Goal: Transaction & Acquisition: Purchase product/service

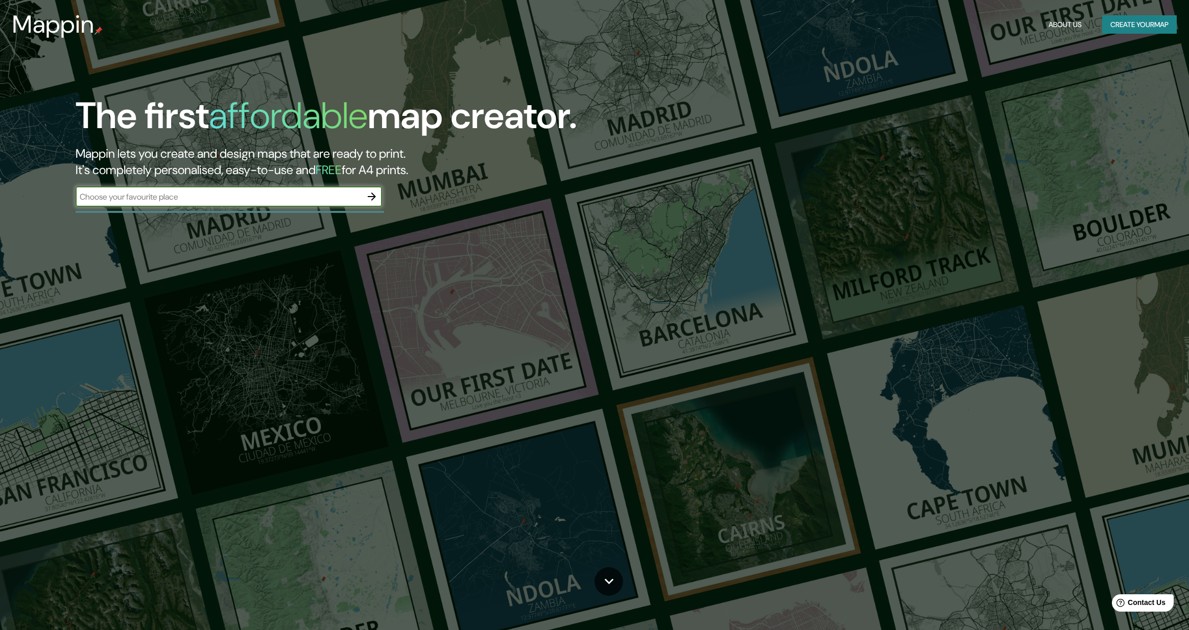
click at [210, 200] on input "text" at bounding box center [219, 197] width 286 height 12
type input "macon [US_STATE]"
click at [372, 197] on icon "button" at bounding box center [372, 197] width 12 height 12
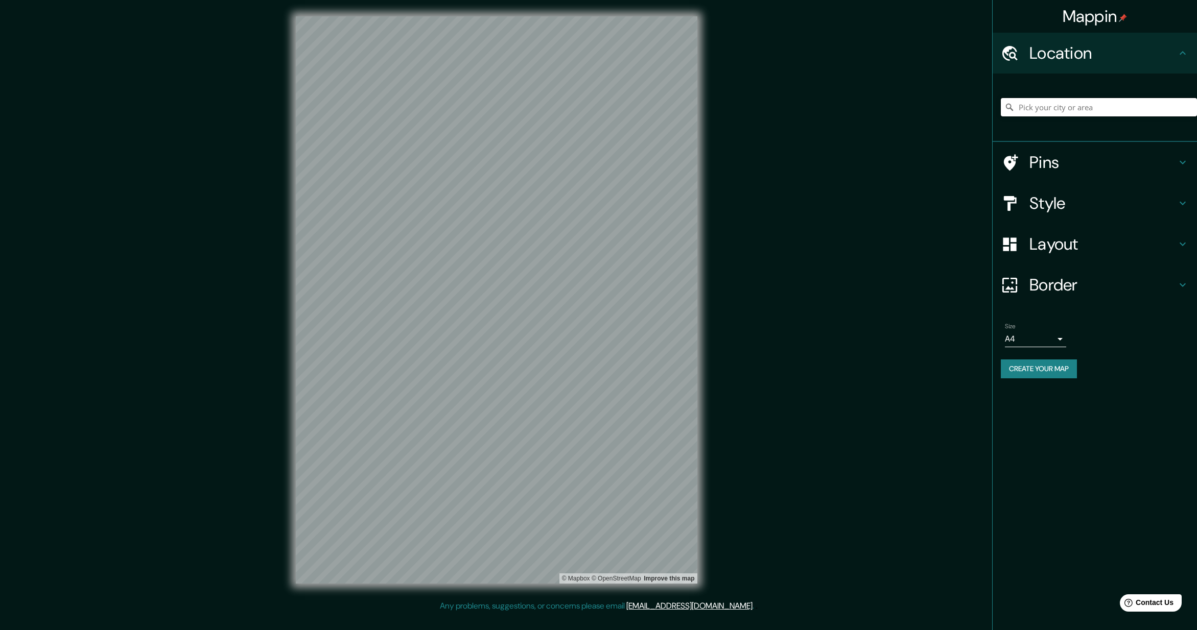
click at [1090, 111] on input "Pick your city or area" at bounding box center [1099, 107] width 196 height 18
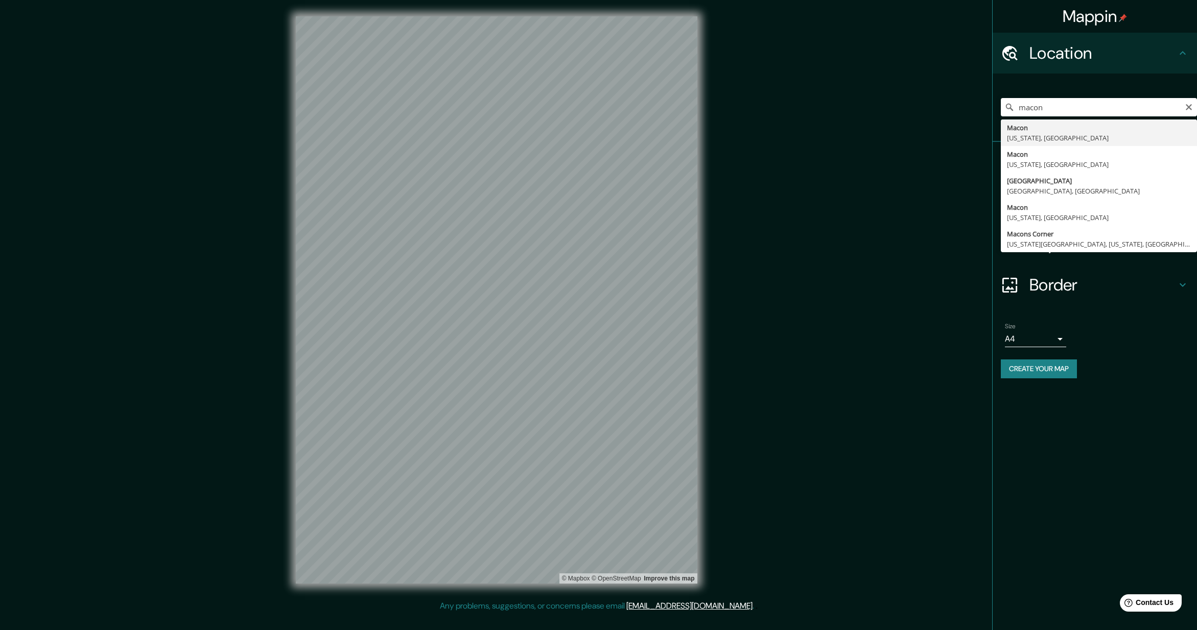
type input "[GEOGRAPHIC_DATA], [US_STATE], [GEOGRAPHIC_DATA]"
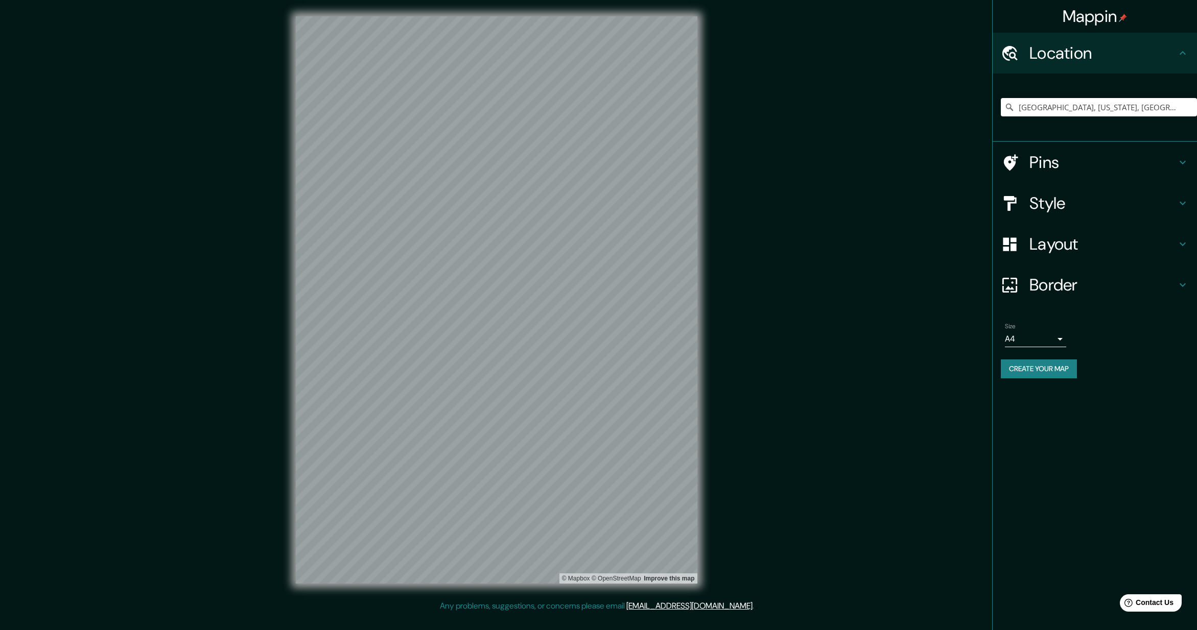
click at [1178, 165] on icon at bounding box center [1183, 162] width 12 height 12
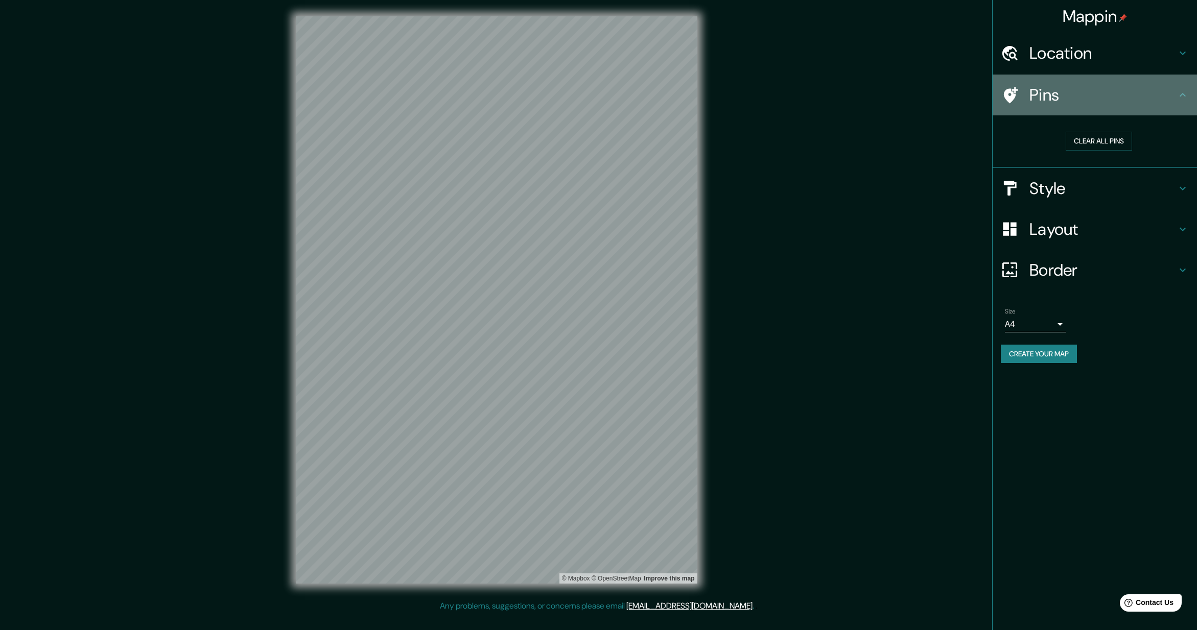
click at [1179, 98] on icon at bounding box center [1183, 95] width 12 height 12
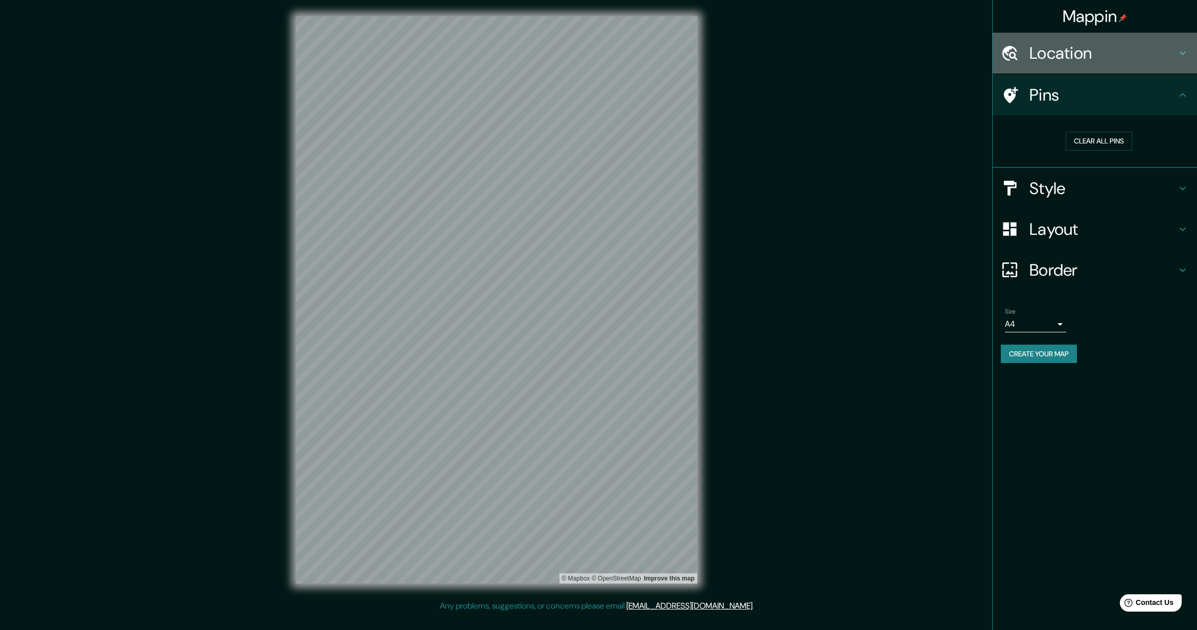
click at [1184, 56] on icon at bounding box center [1183, 53] width 12 height 12
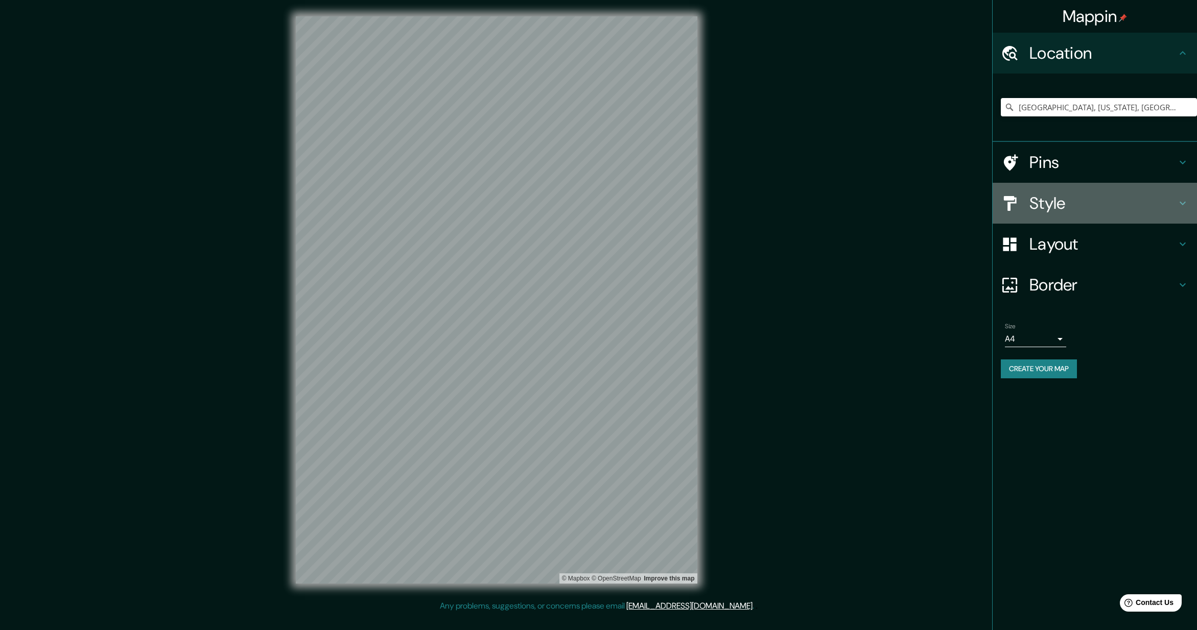
click at [1179, 209] on div "Style" at bounding box center [1095, 203] width 204 height 41
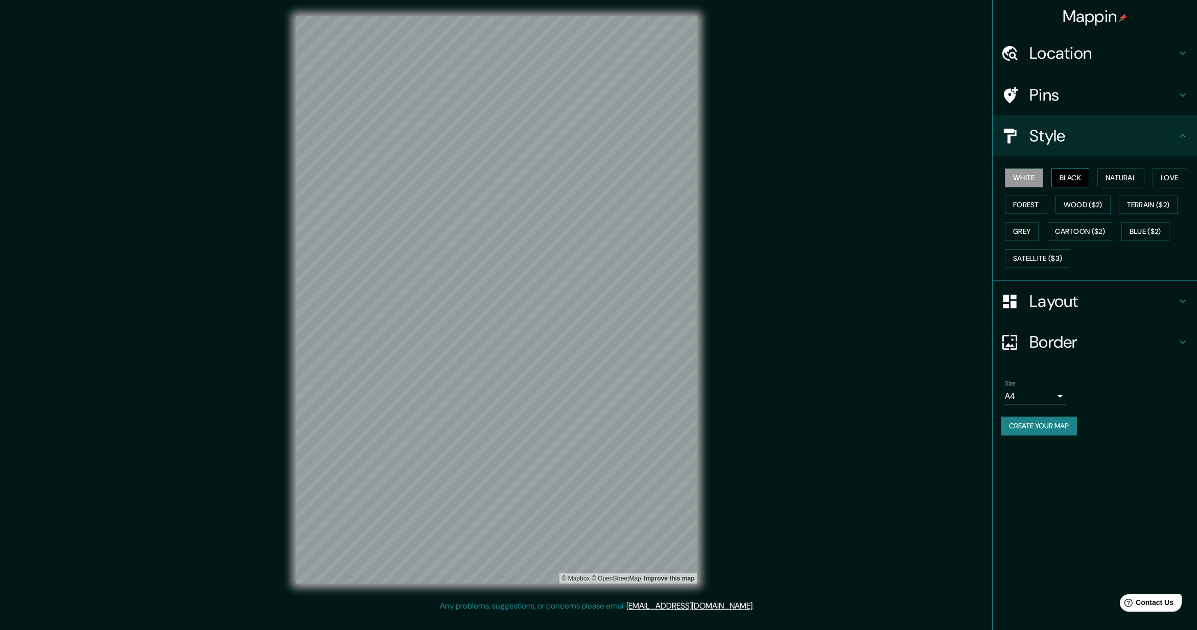
click at [1080, 181] on button "Black" at bounding box center [1070, 178] width 38 height 19
click at [1173, 174] on button "Love" at bounding box center [1170, 178] width 34 height 19
click at [1131, 179] on button "Natural" at bounding box center [1120, 178] width 47 height 19
click at [1076, 177] on button "Black" at bounding box center [1070, 178] width 38 height 19
click at [1039, 255] on button "Satellite ($3)" at bounding box center [1037, 258] width 65 height 19
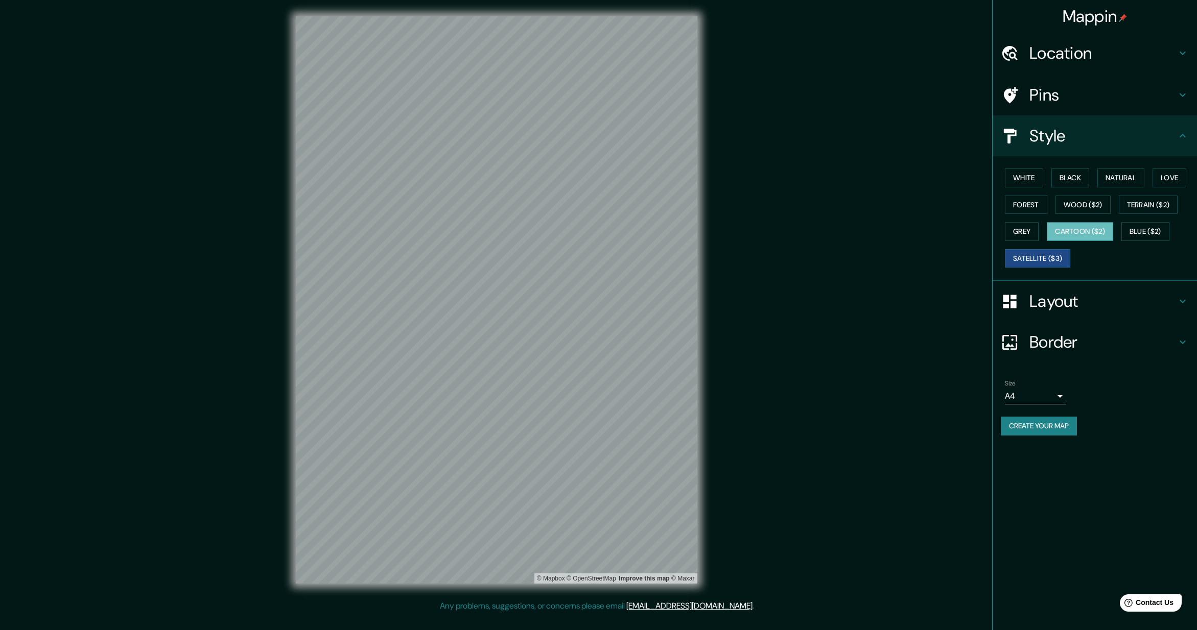
click at [1092, 231] on button "Cartoon ($2)" at bounding box center [1080, 231] width 66 height 19
click at [1180, 302] on icon at bounding box center [1183, 301] width 12 height 12
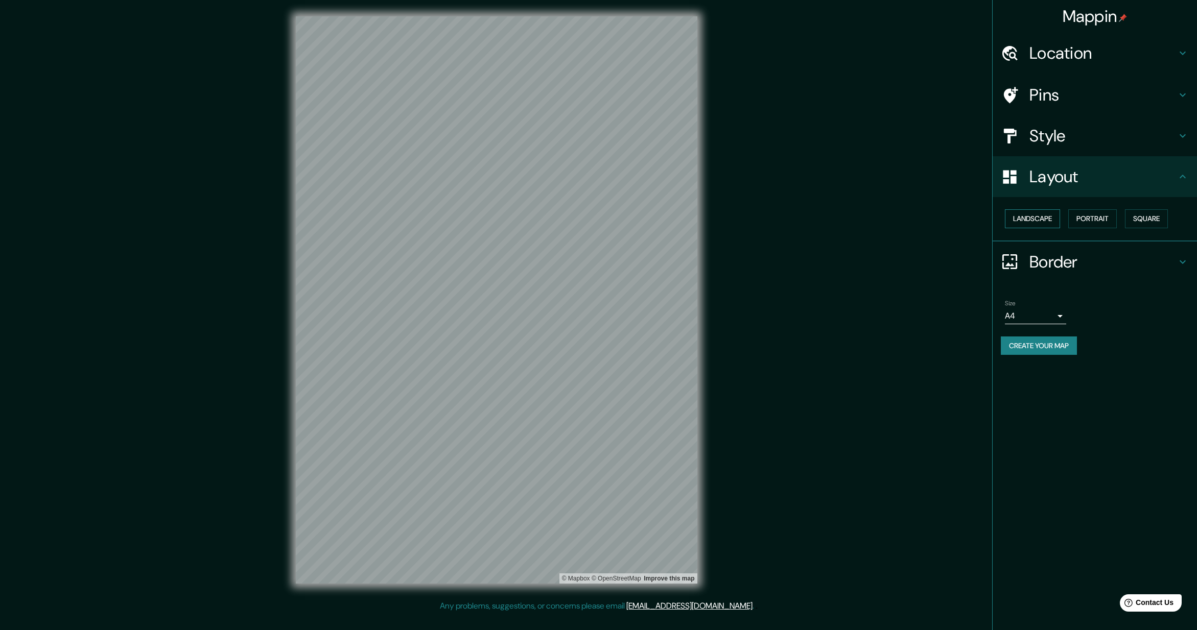
click at [1045, 222] on button "Landscape" at bounding box center [1032, 218] width 55 height 19
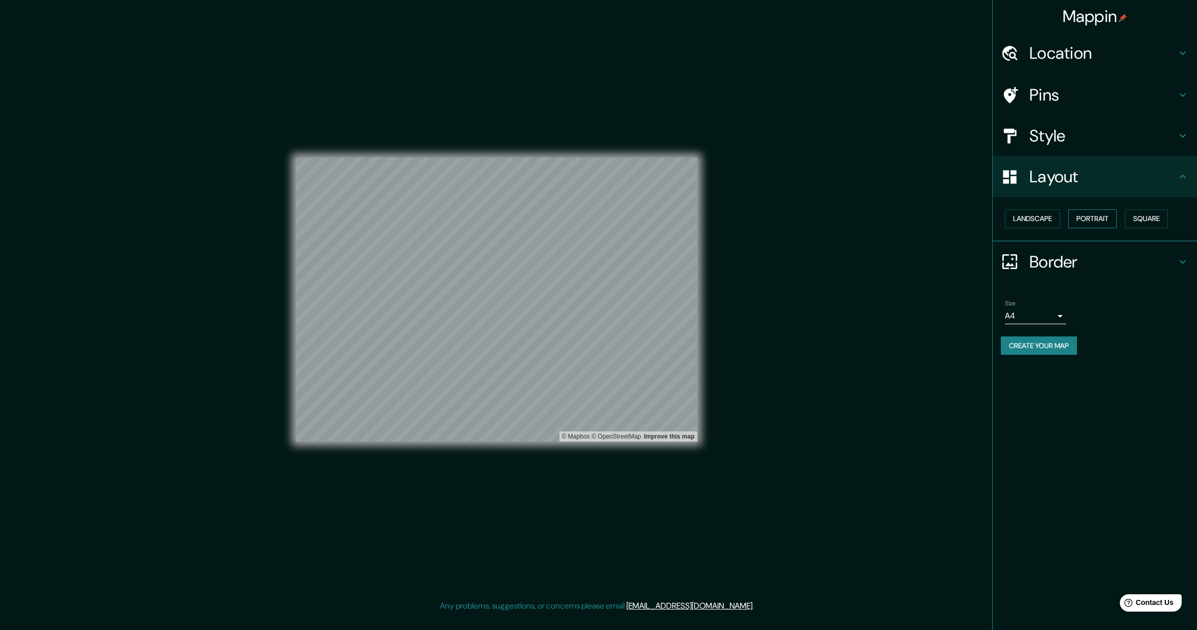
click at [1083, 212] on button "Portrait" at bounding box center [1092, 218] width 49 height 19
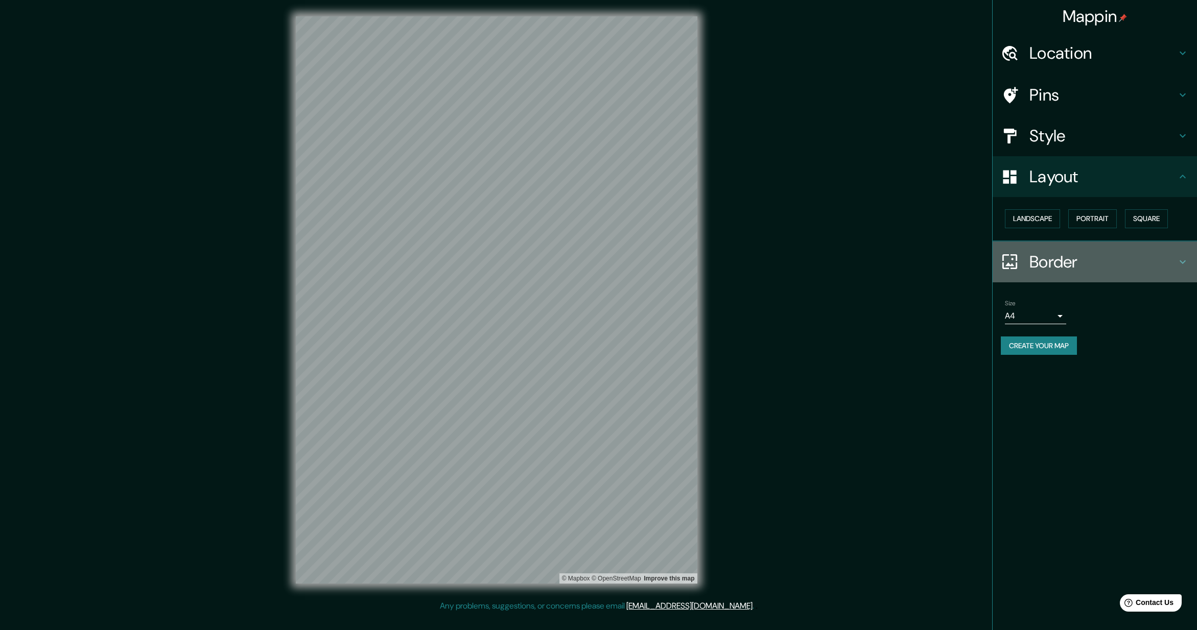
click at [1130, 261] on h4 "Border" at bounding box center [1102, 262] width 147 height 20
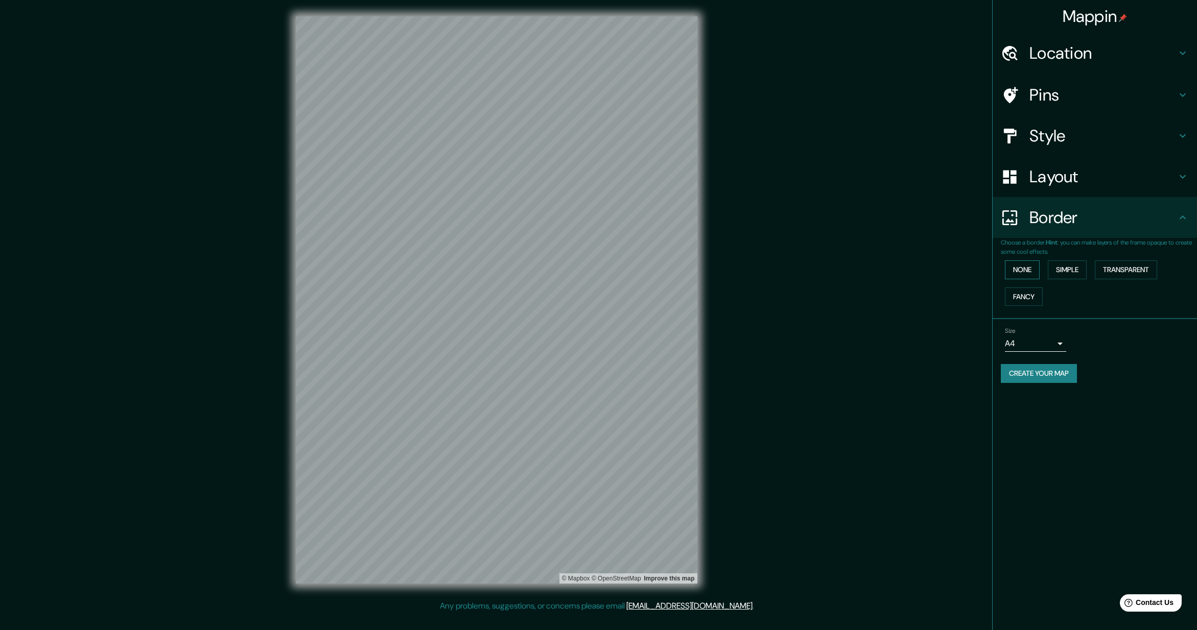
click at [1025, 270] on button "None" at bounding box center [1022, 270] width 35 height 19
click at [1059, 268] on button "Simple" at bounding box center [1067, 270] width 39 height 19
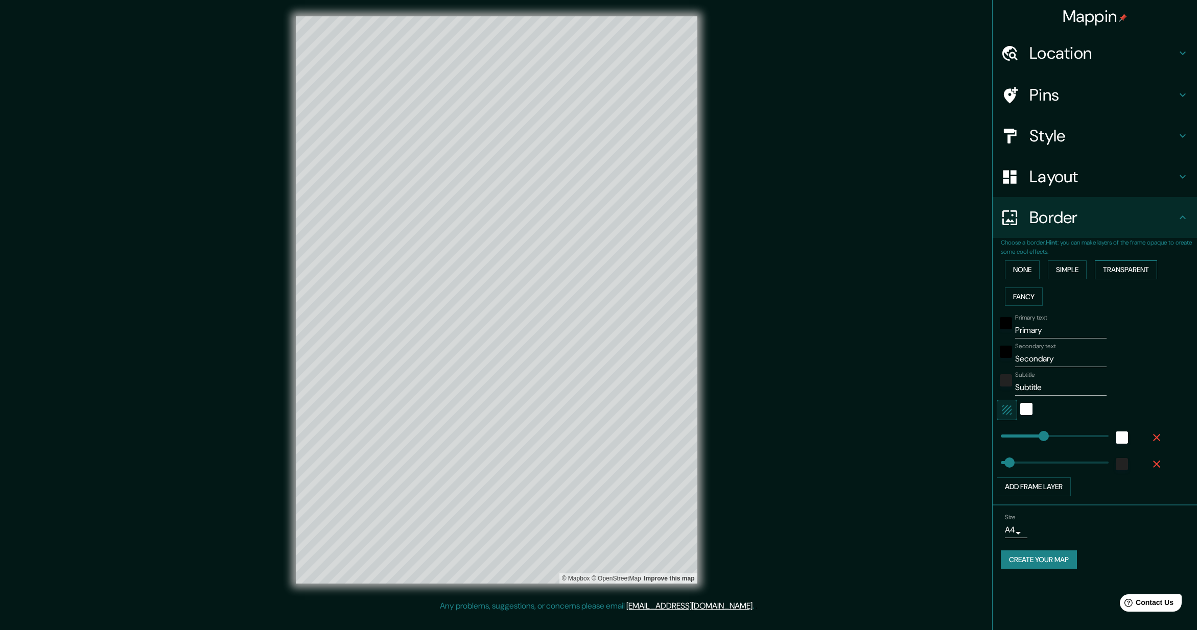
click at [1121, 270] on button "Transparent" at bounding box center [1126, 270] width 62 height 19
click at [1024, 270] on button "None" at bounding box center [1022, 270] width 35 height 19
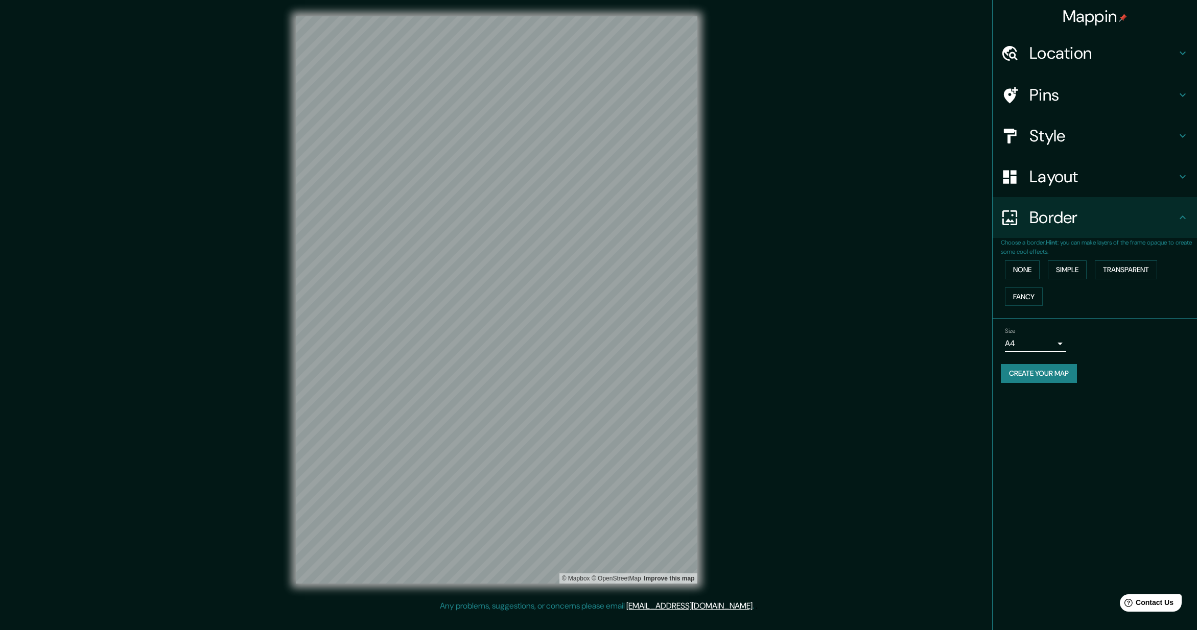
click at [1155, 180] on h4 "Layout" at bounding box center [1102, 177] width 147 height 20
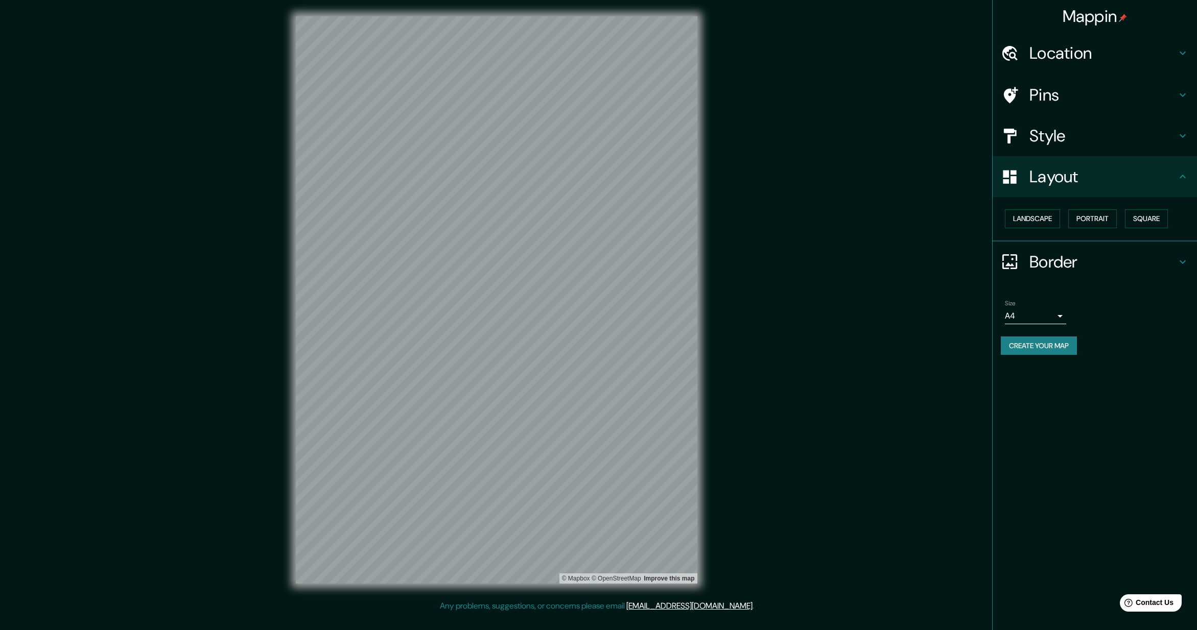
click at [1174, 185] on h4 "Layout" at bounding box center [1102, 177] width 147 height 20
click at [1165, 139] on h4 "Style" at bounding box center [1102, 136] width 147 height 20
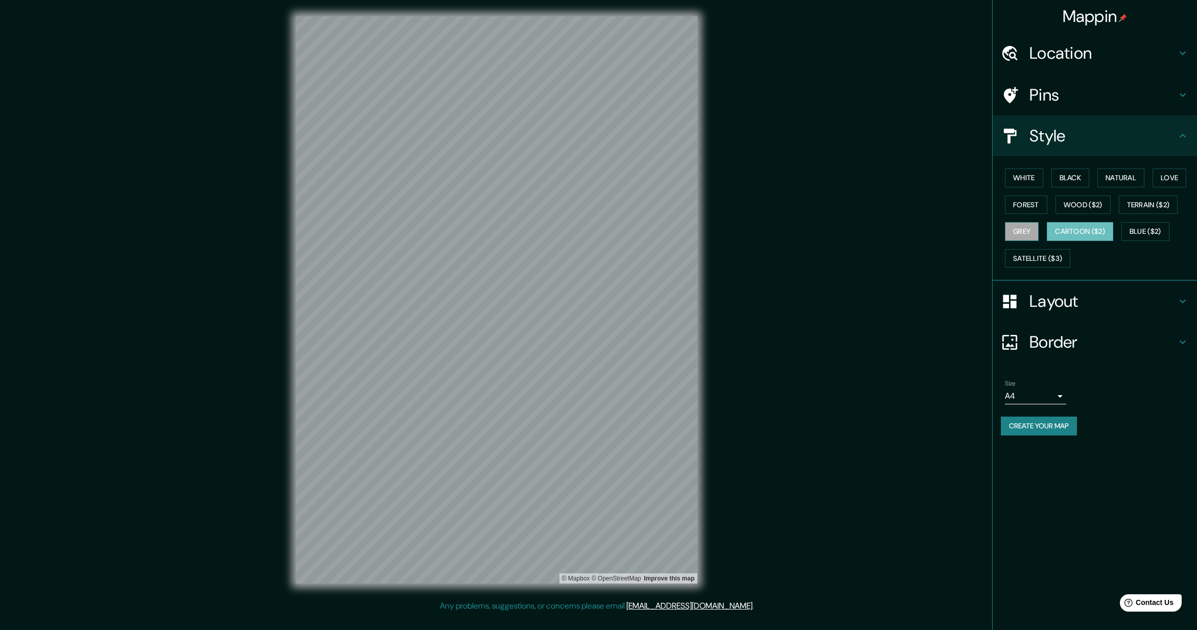
click at [1035, 233] on button "Grey" at bounding box center [1022, 231] width 34 height 19
click at [1158, 209] on button "Terrain ($2)" at bounding box center [1148, 205] width 59 height 19
click at [1091, 205] on button "Wood ($2)" at bounding box center [1083, 205] width 55 height 19
click at [1035, 207] on button "Forest" at bounding box center [1026, 205] width 42 height 19
click at [1170, 182] on button "Love" at bounding box center [1170, 178] width 34 height 19
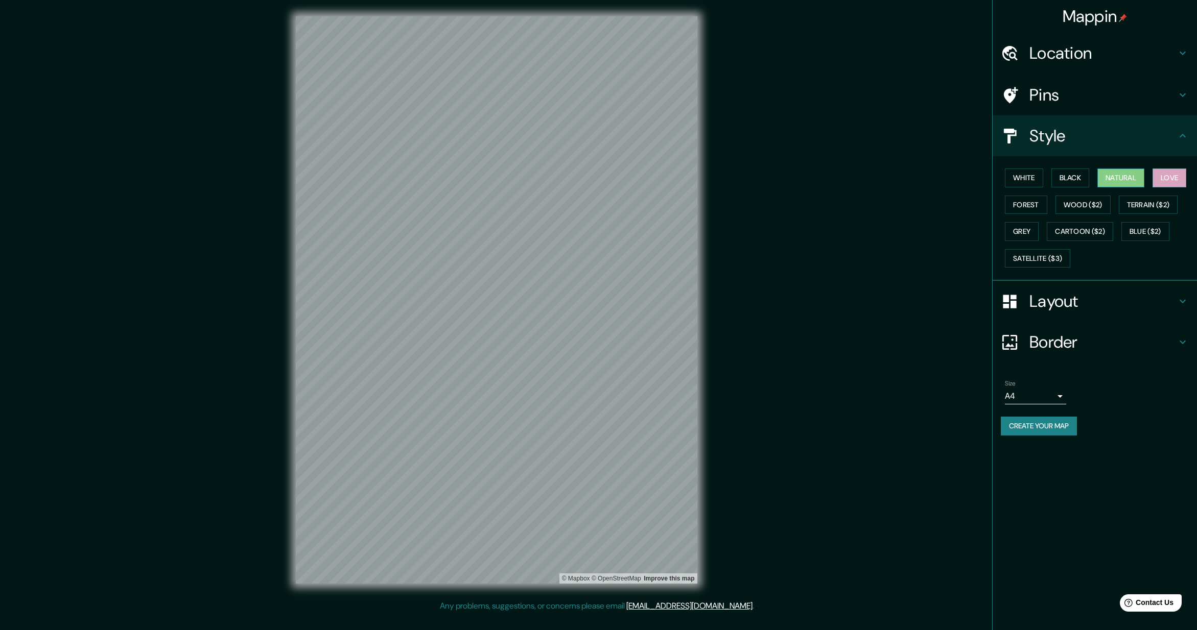
click at [1136, 182] on button "Natural" at bounding box center [1120, 178] width 47 height 19
click at [1090, 179] on button "Black" at bounding box center [1070, 178] width 38 height 19
click at [1147, 231] on button "Blue ($2)" at bounding box center [1145, 231] width 48 height 19
click at [1113, 227] on button "Cartoon ($2)" at bounding box center [1080, 231] width 66 height 19
click at [1053, 254] on button "Satellite ($3)" at bounding box center [1037, 258] width 65 height 19
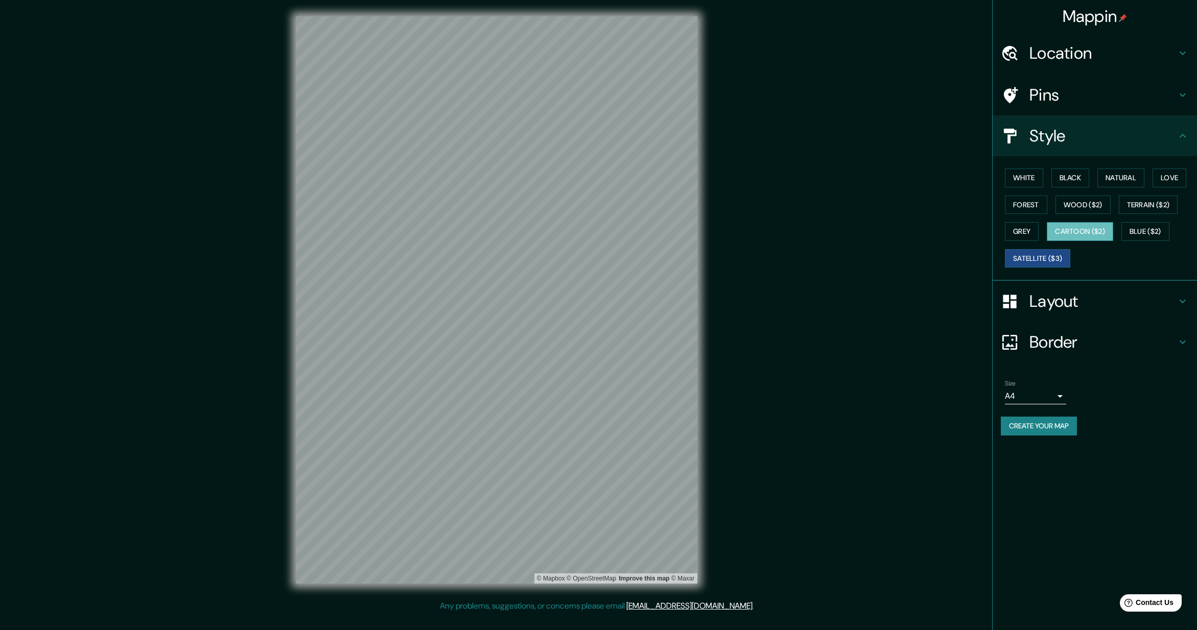
click at [1089, 229] on button "Cartoon ($2)" at bounding box center [1080, 231] width 66 height 19
click at [1106, 299] on h4 "Layout" at bounding box center [1102, 301] width 147 height 20
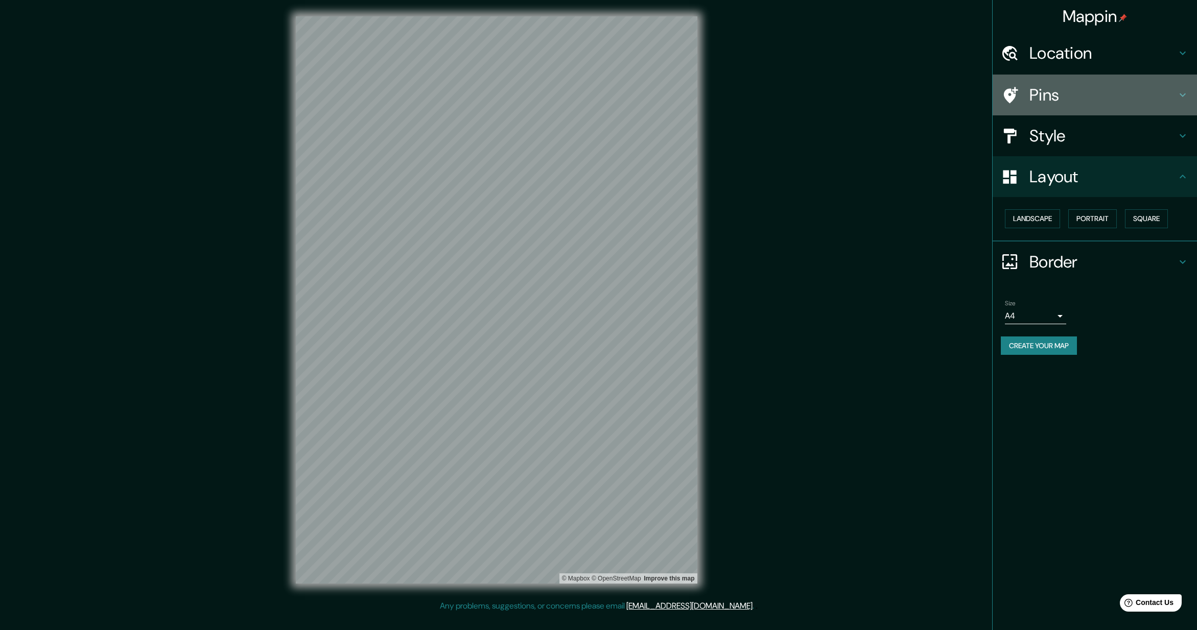
click at [1179, 89] on icon at bounding box center [1183, 95] width 12 height 12
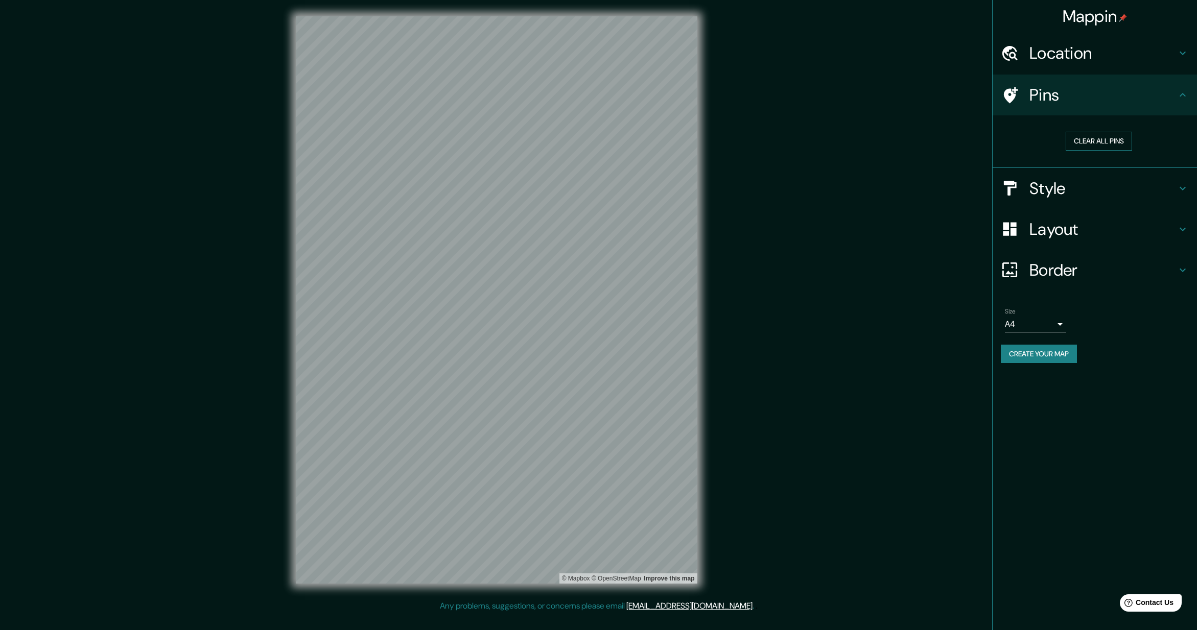
click at [1121, 138] on button "Clear all pins" at bounding box center [1099, 141] width 66 height 19
click at [1045, 358] on button "Create your map" at bounding box center [1039, 354] width 76 height 19
click at [1046, 355] on button "Create your map" at bounding box center [1039, 354] width 76 height 19
click at [1032, 319] on body "Mappin Location [GEOGRAPHIC_DATA], [US_STATE], [GEOGRAPHIC_DATA] Pins Clear all…" at bounding box center [598, 315] width 1197 height 630
click at [1027, 343] on li "A4" at bounding box center [1035, 346] width 61 height 18
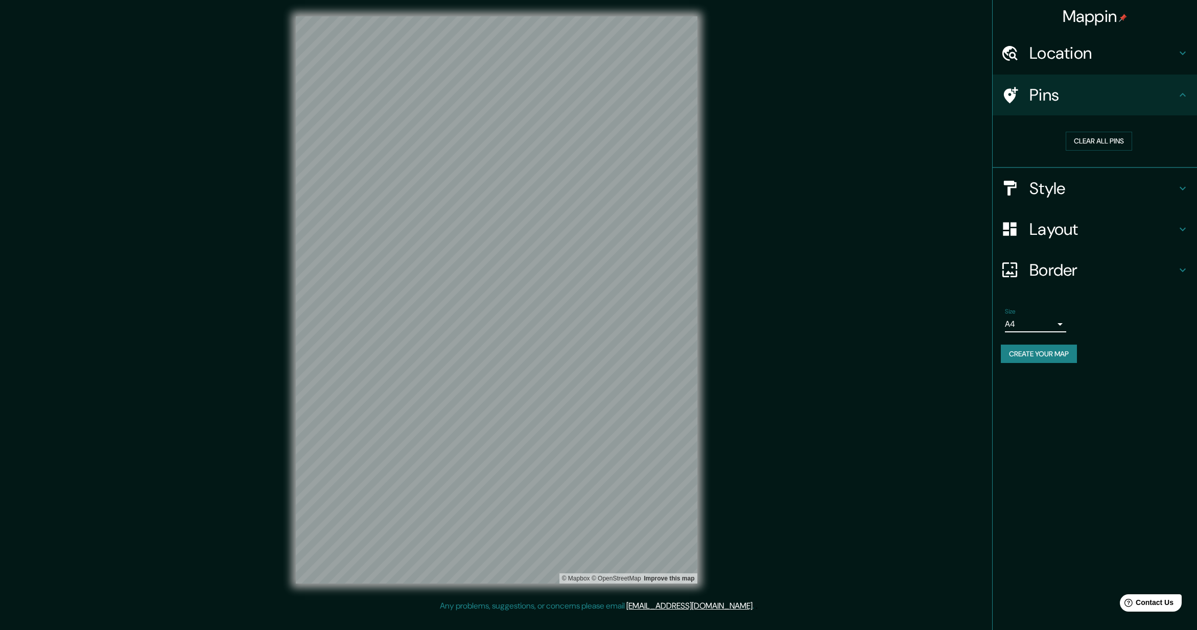
click at [1030, 359] on button "Create your map" at bounding box center [1039, 354] width 76 height 19
